Goal: Communication & Community: Answer question/provide support

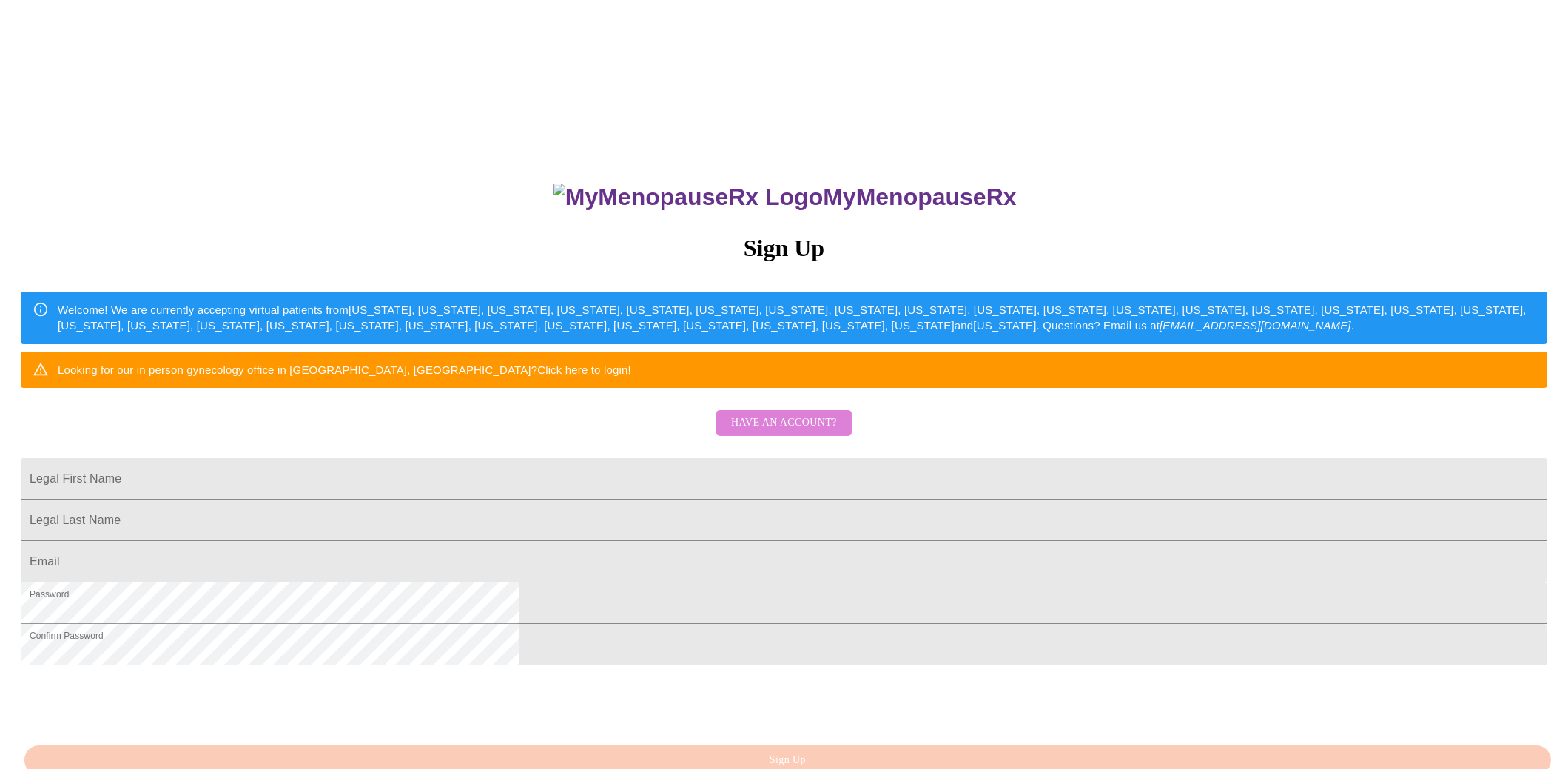
click at [807, 432] on span "Have an account?" at bounding box center [784, 423] width 106 height 19
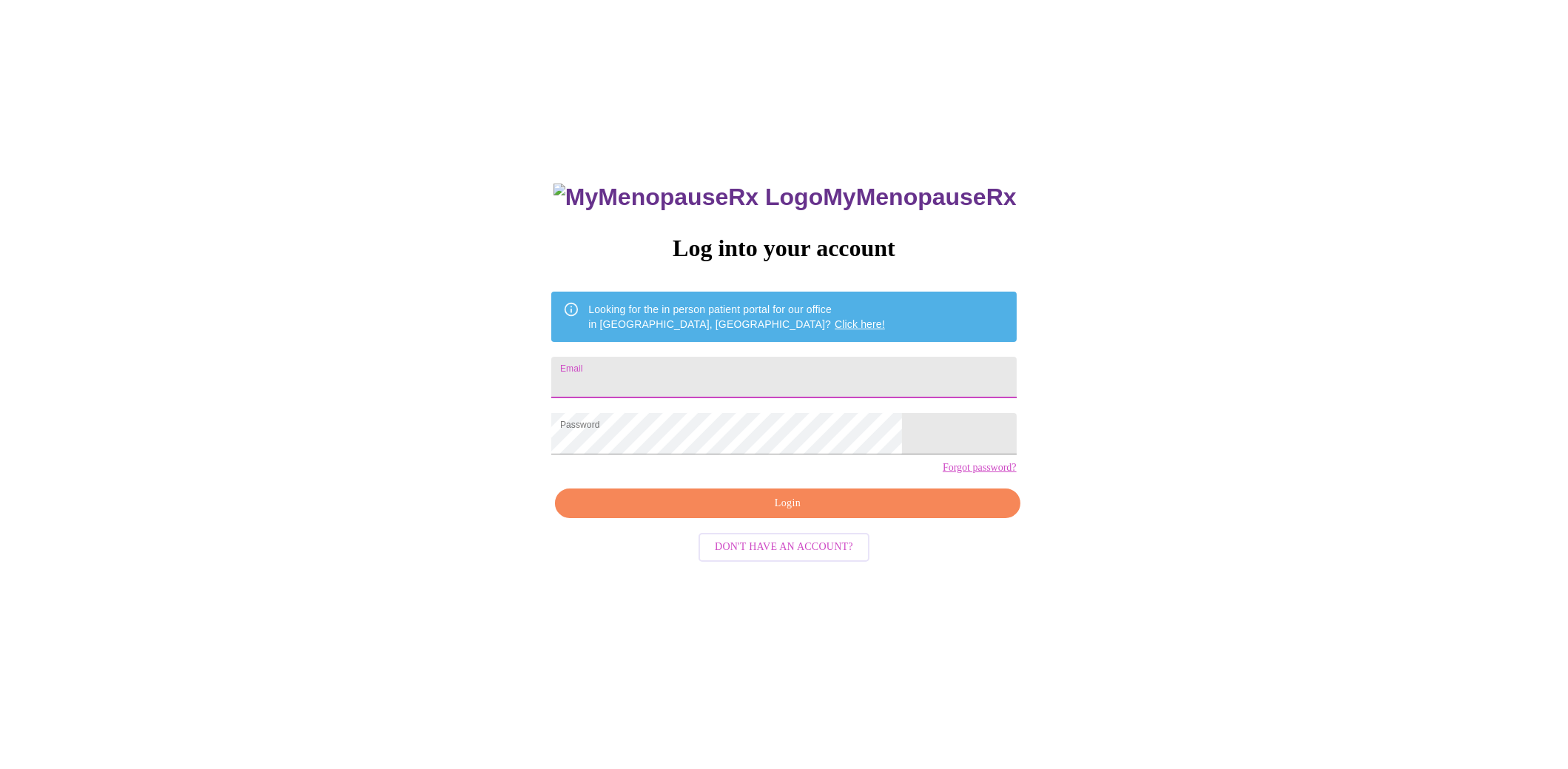
click at [715, 373] on input "Email" at bounding box center [783, 377] width 465 height 41
click at [763, 513] on span "Login" at bounding box center [787, 503] width 431 height 19
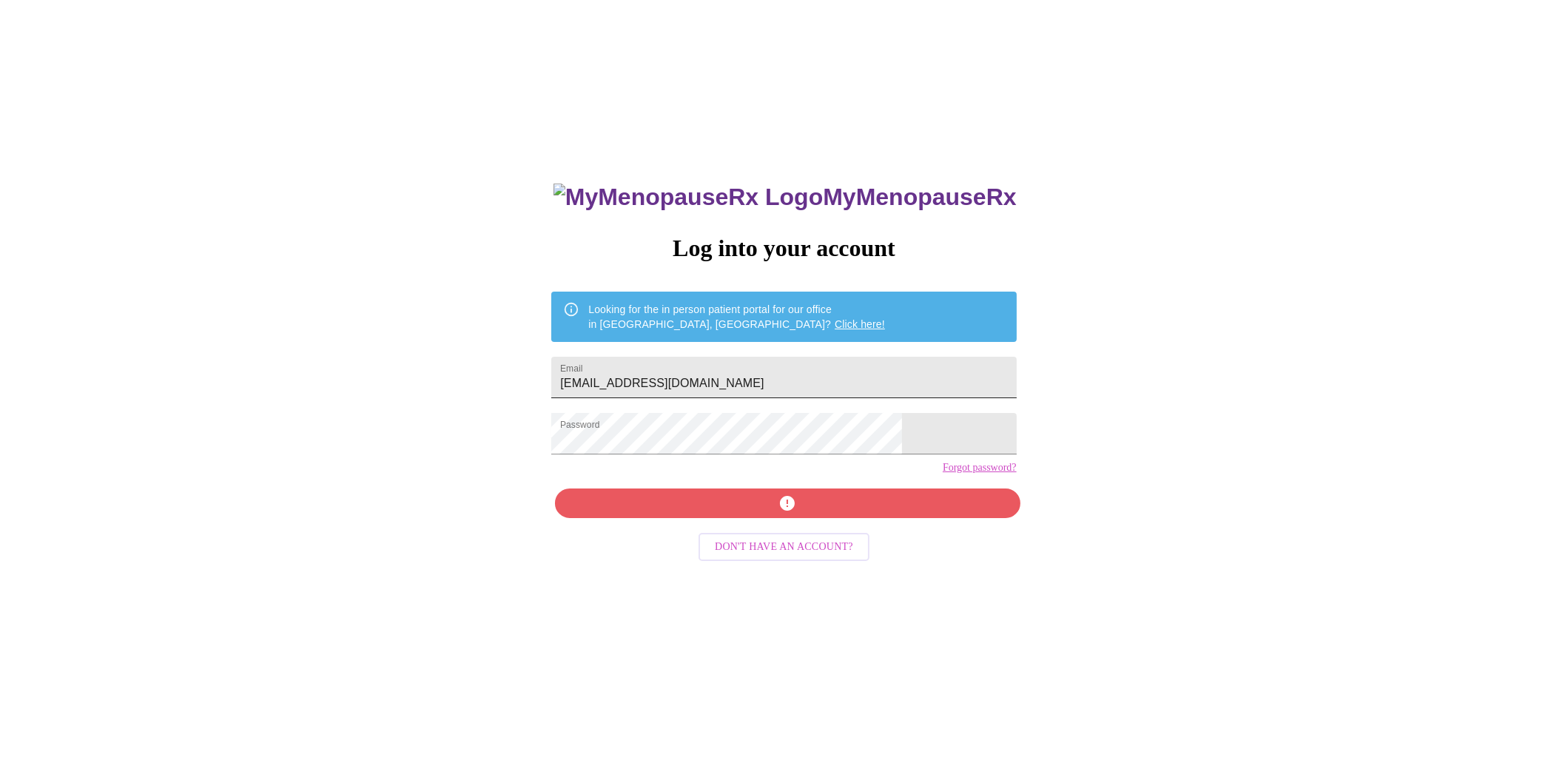
click at [837, 387] on input "[EMAIL_ADDRESS][DOMAIN_NAME]" at bounding box center [783, 377] width 465 height 41
type input "[EMAIL_ADDRESS][DOMAIN_NAME]"
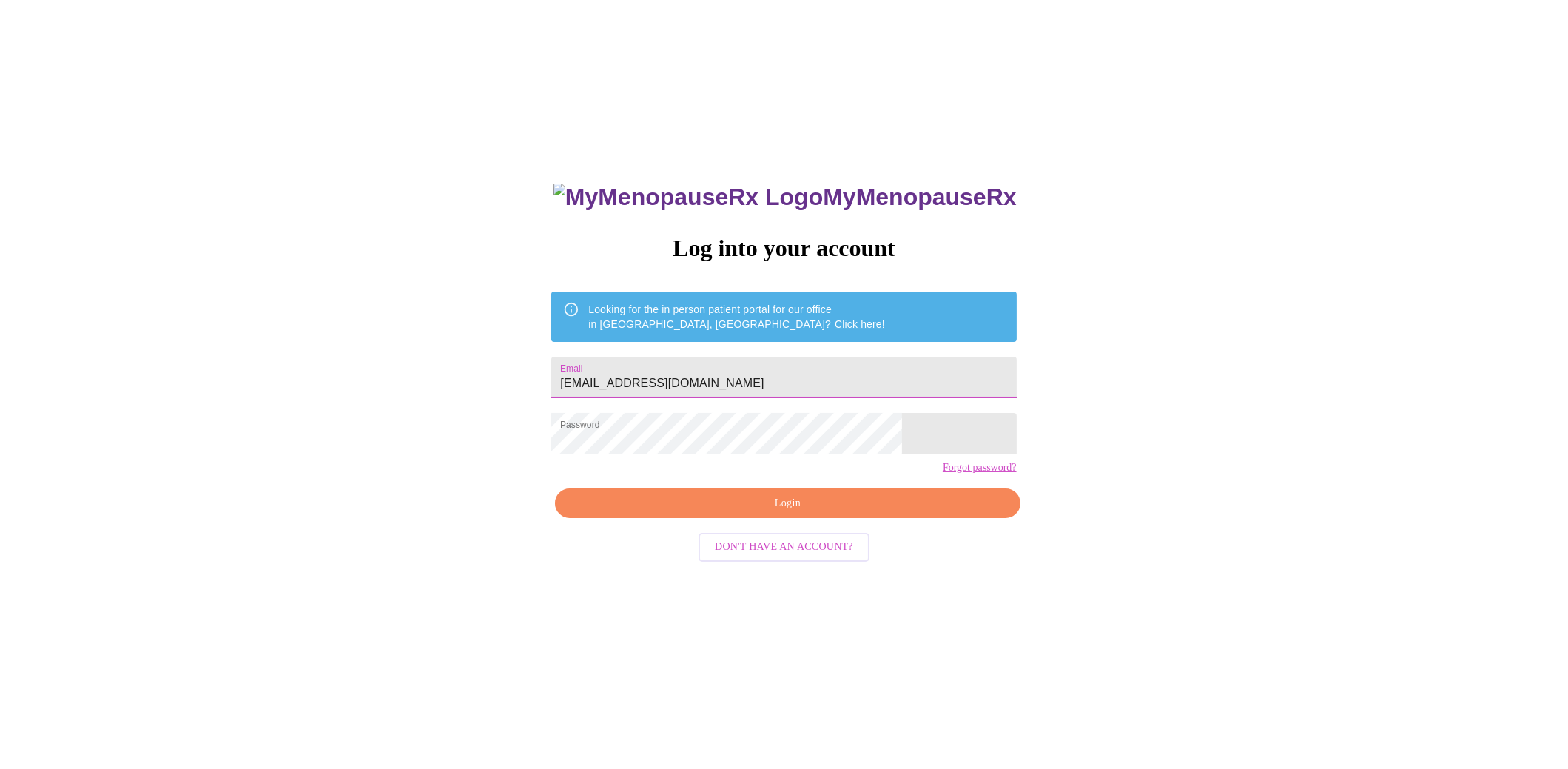
click at [801, 513] on span "Login" at bounding box center [787, 503] width 431 height 19
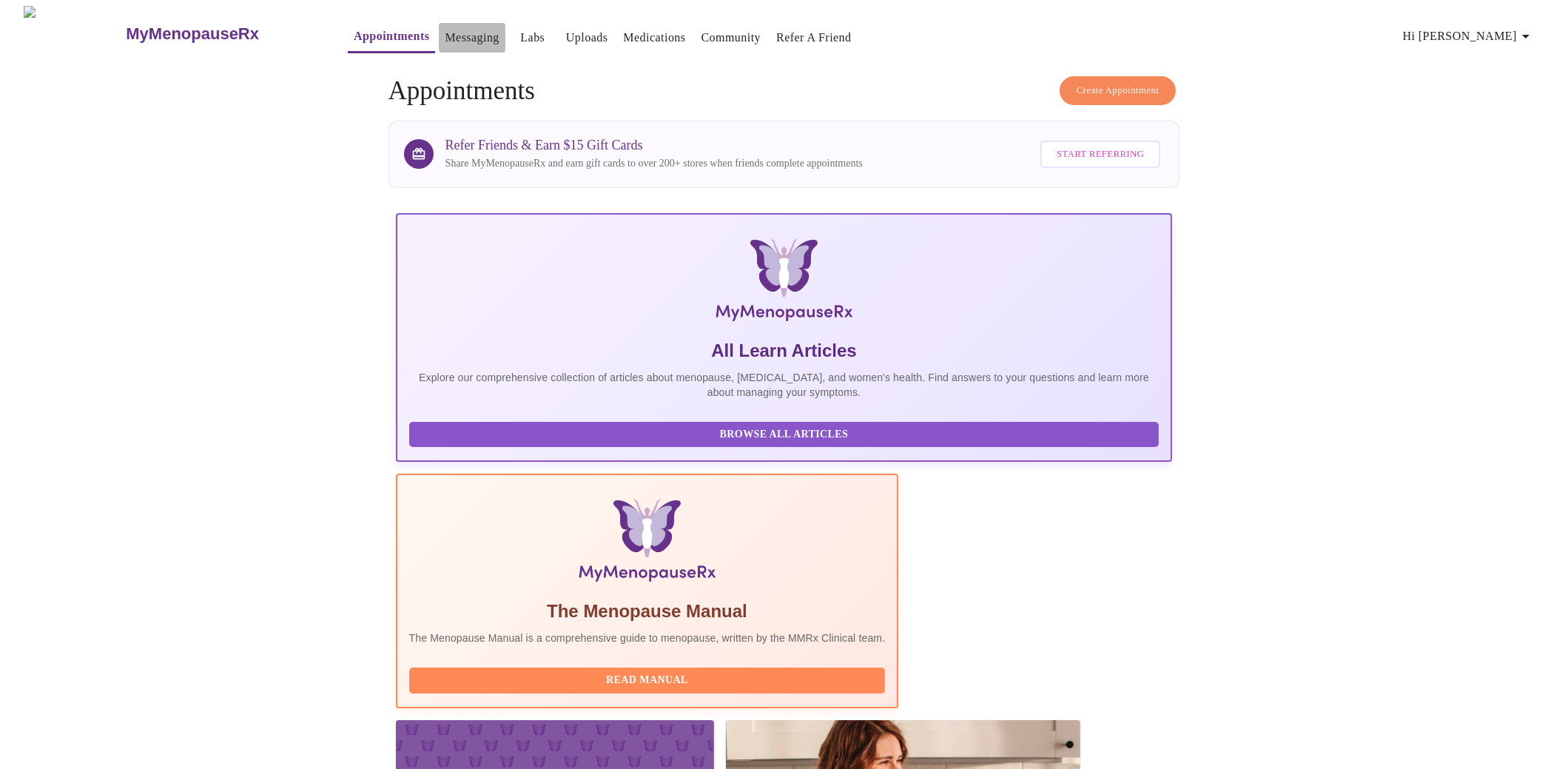
click at [445, 29] on link "Messaging" at bounding box center [472, 38] width 54 height 21
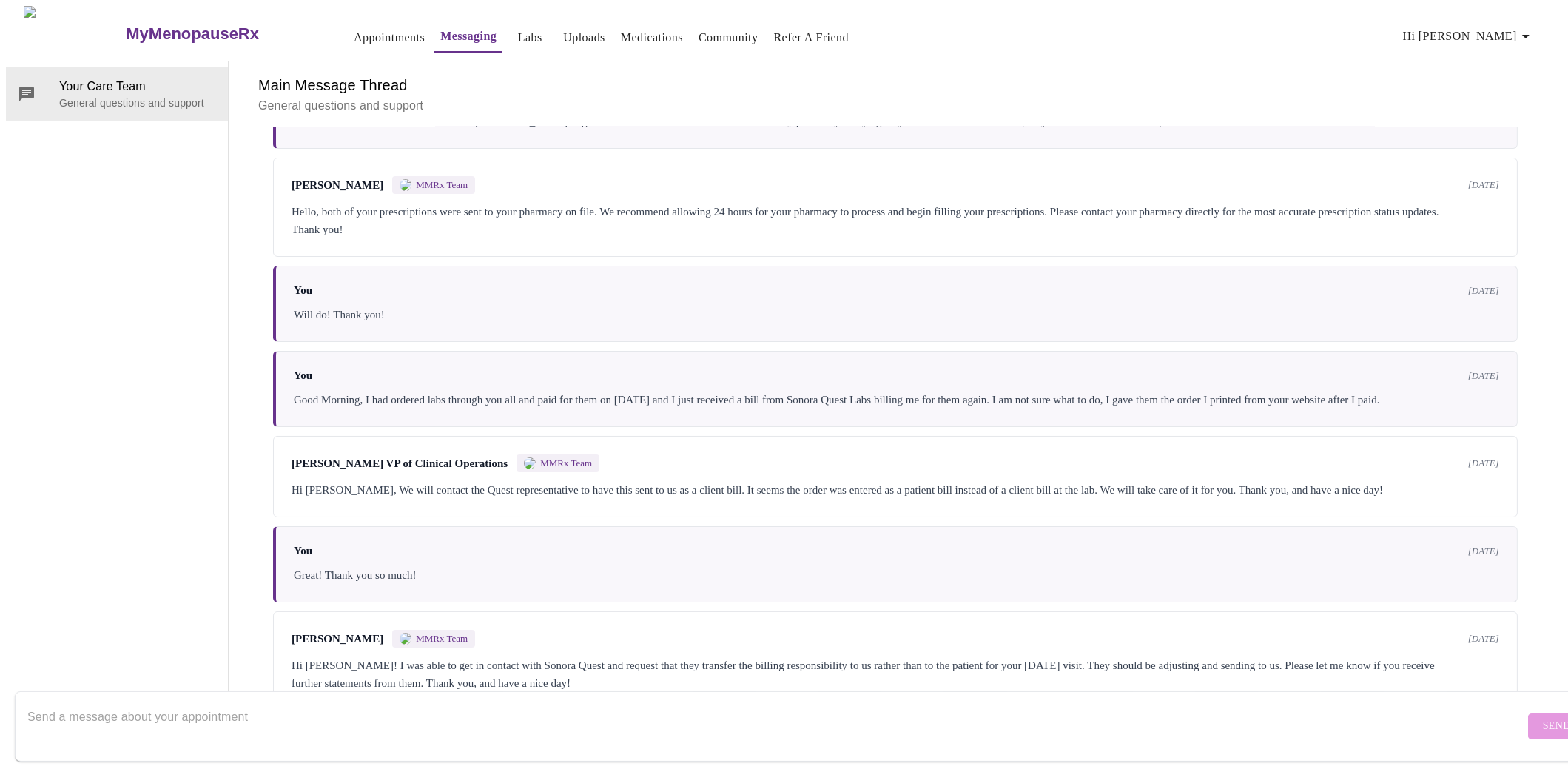
scroll to position [229, 0]
click at [439, 656] on div "Hi [PERSON_NAME]! I was able to get in contact with Sonora Quest and request th…" at bounding box center [896, 674] width 1207 height 36
click at [405, 702] on textarea "Send a message about your appointment" at bounding box center [776, 726] width 1497 height 47
click at [219, 709] on textarea "Send a message about your appointment" at bounding box center [776, 726] width 1497 height 47
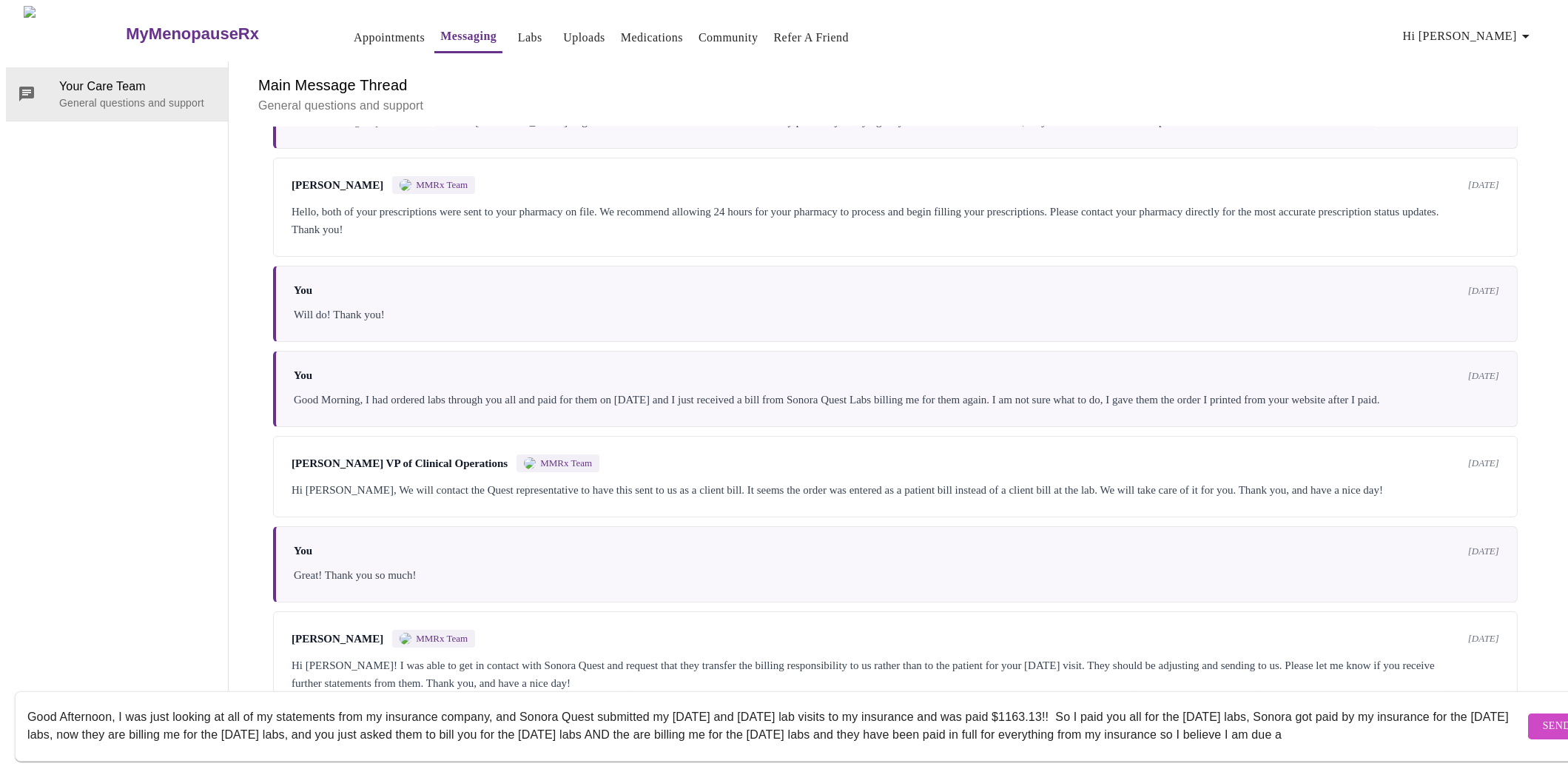
scroll to position [10, 0]
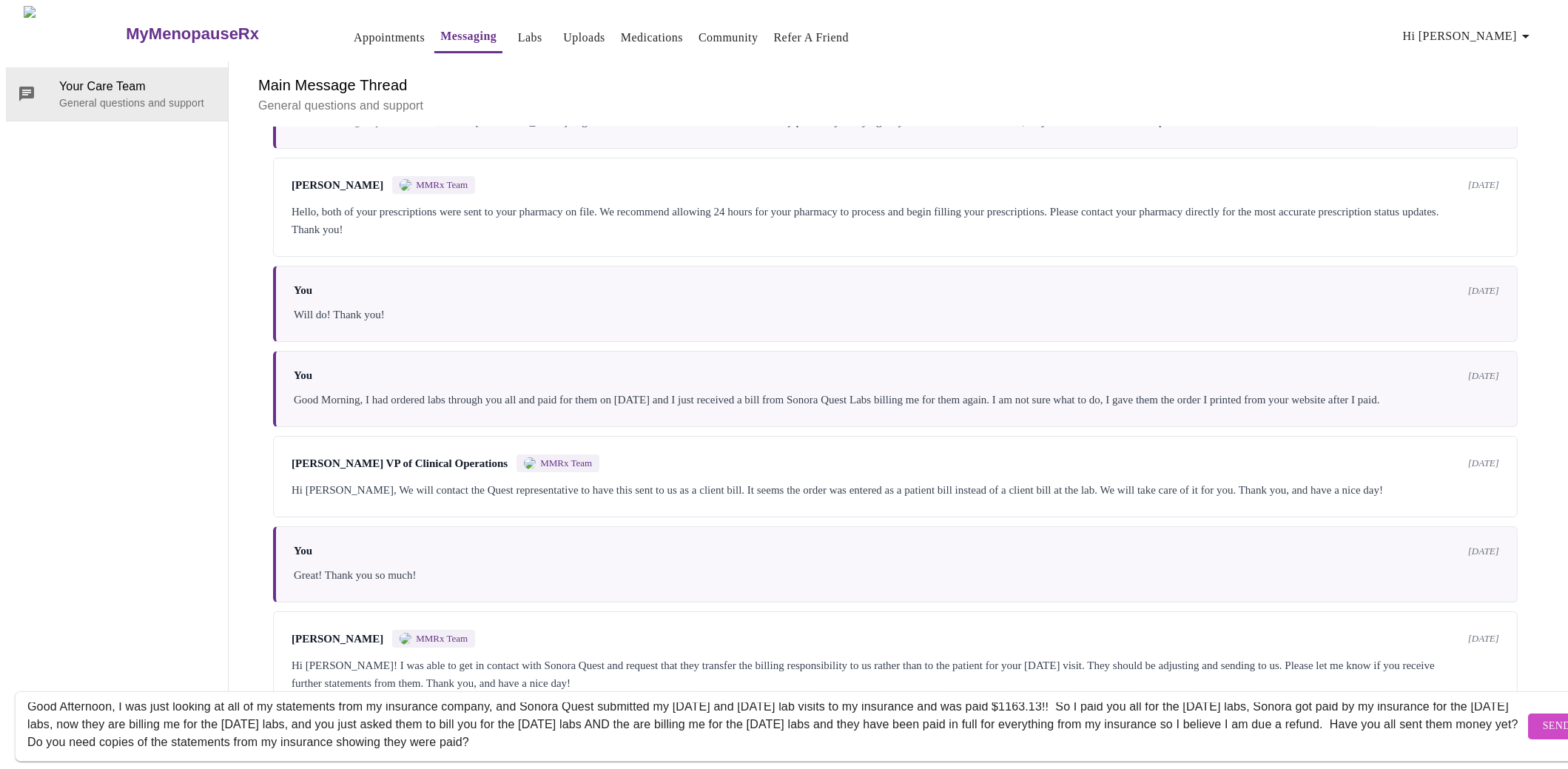
type textarea "Good Afternoon, I was just looking at all of my statements from my insurance co…"
click at [1543, 717] on span "Send" at bounding box center [1557, 727] width 28 height 19
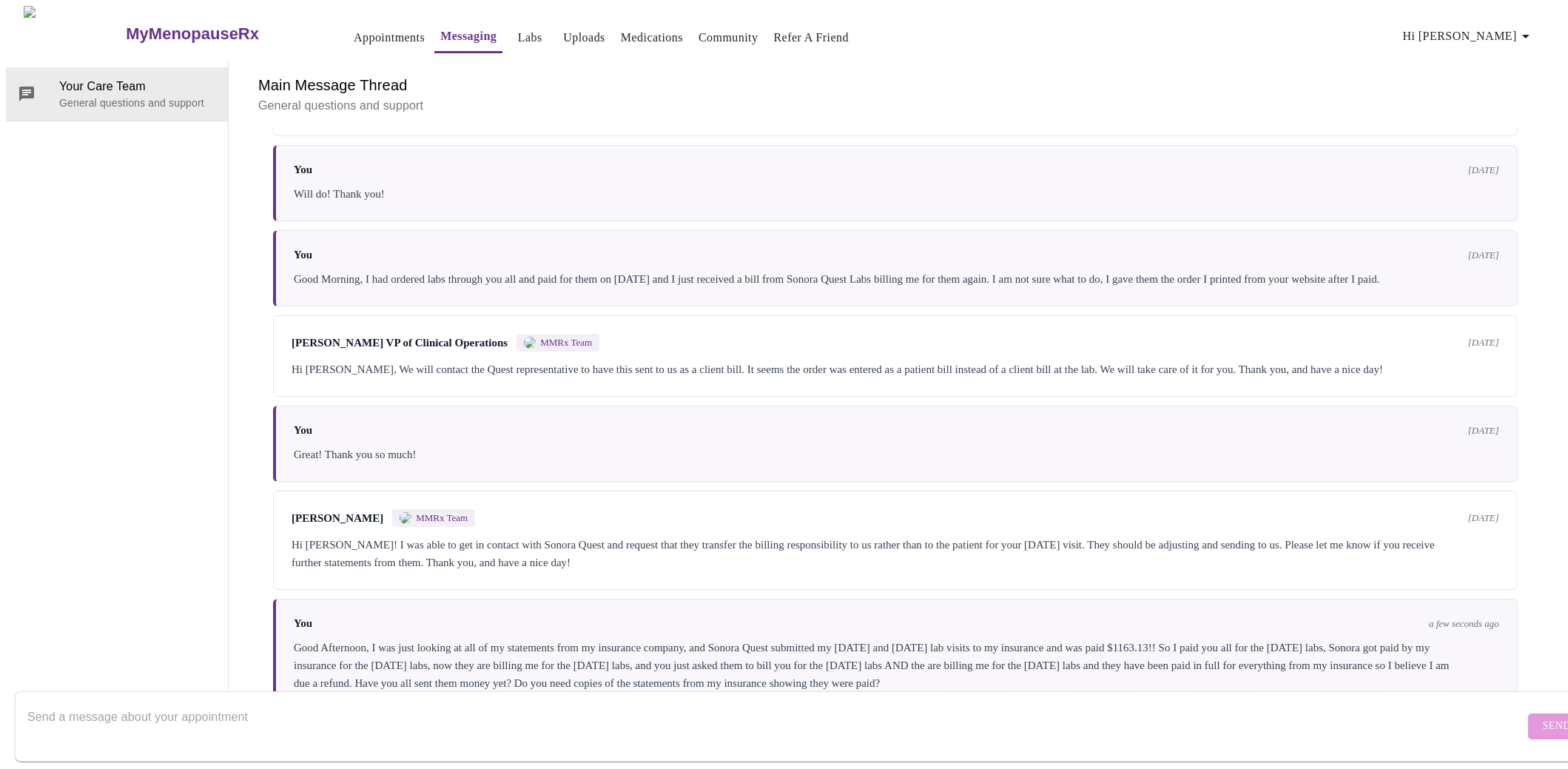
scroll to position [383, 0]
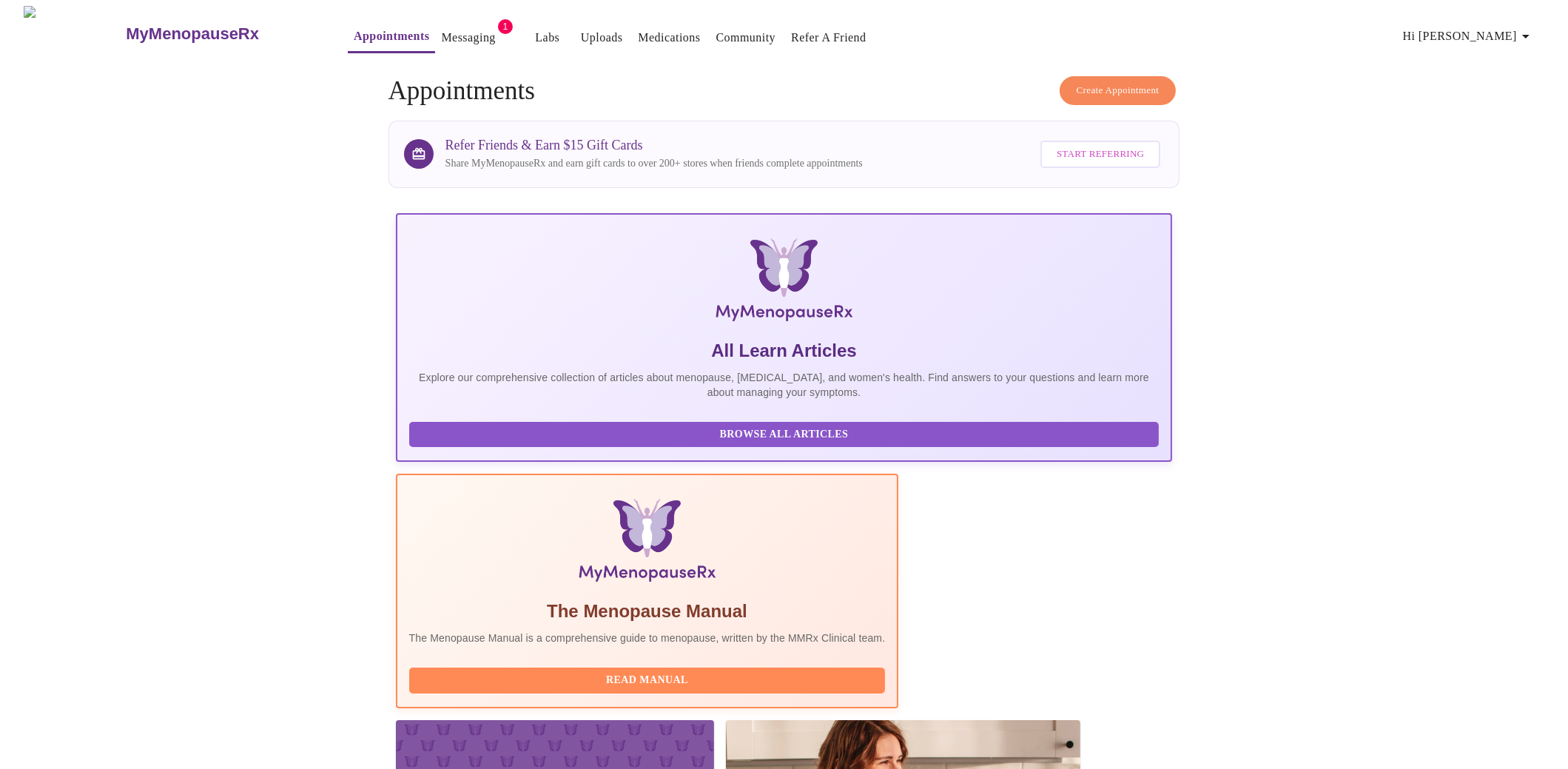
click at [446, 29] on link "Messaging" at bounding box center [469, 38] width 54 height 21
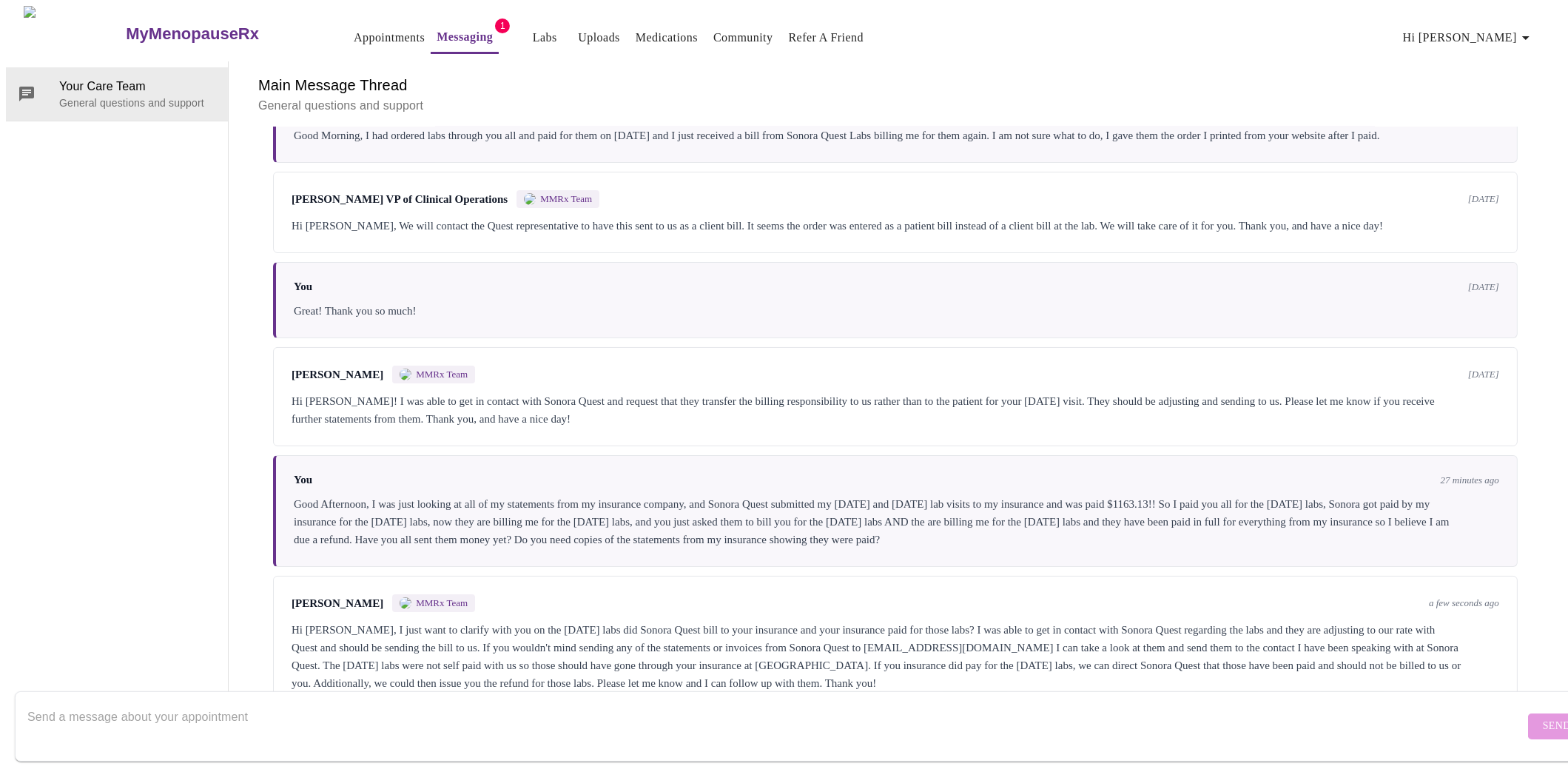
scroll to position [563, 0]
click at [806, 653] on div "Main Message Thread General questions and support Messages are typically review…" at bounding box center [895, 385] width 1298 height 649
click at [745, 707] on textarea "Send a message about your appointment" at bounding box center [776, 726] width 1497 height 47
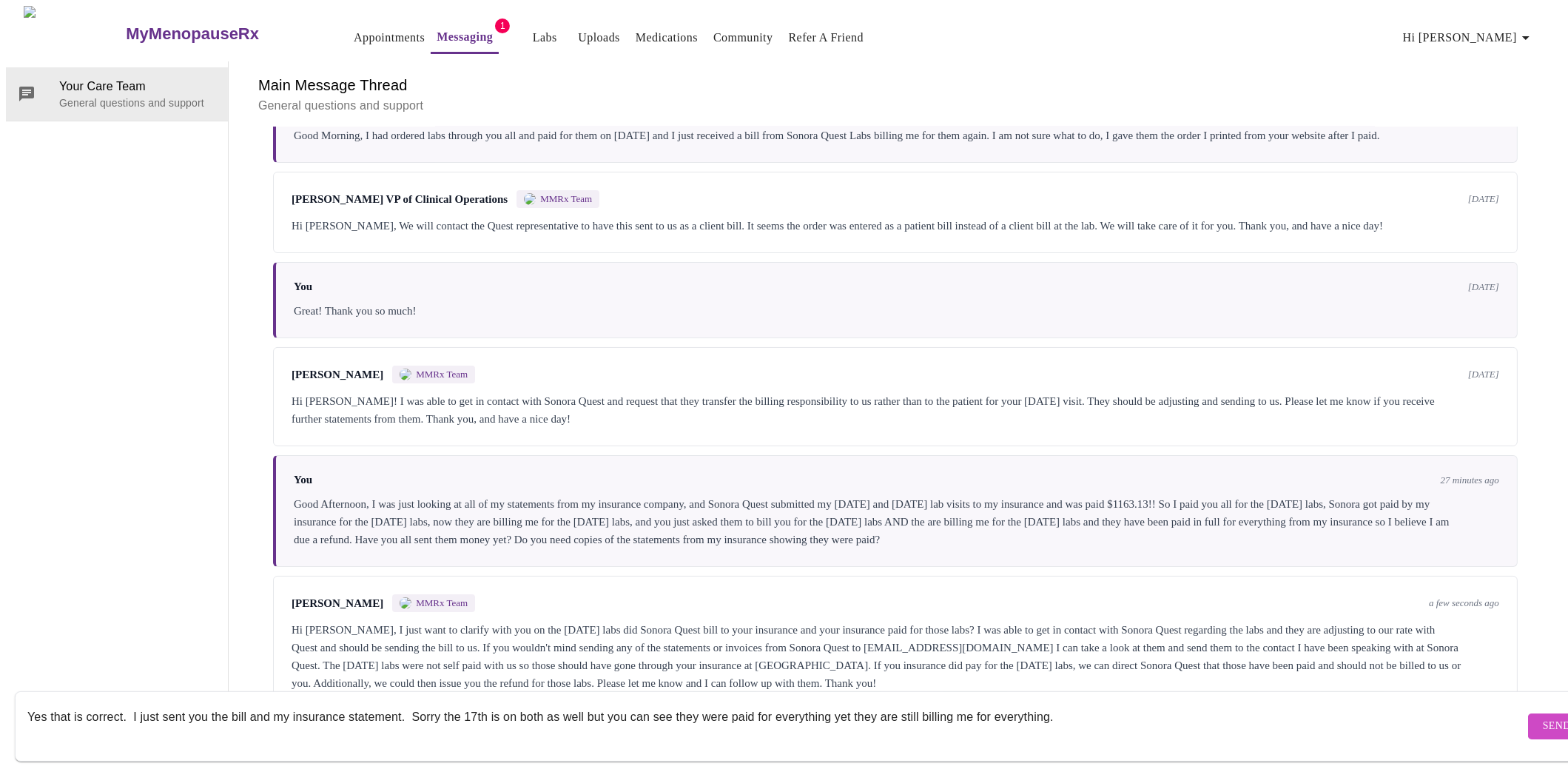
type textarea "Yes that is correct. I just sent you the bill and my insurance statement. Sorry…"
click at [1543, 717] on span "Send" at bounding box center [1557, 727] width 28 height 19
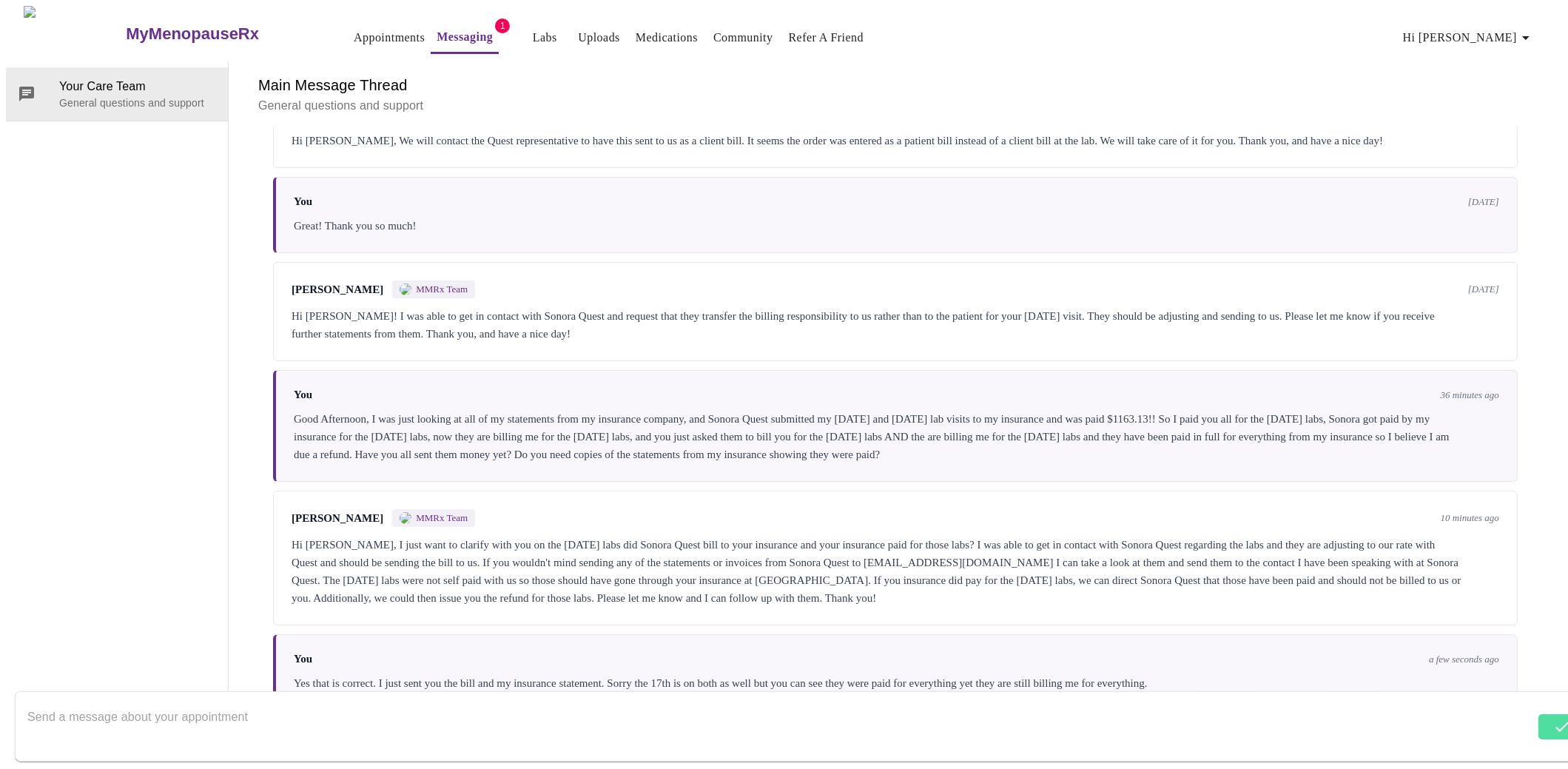
scroll to position [656, 0]
